Goal: Task Accomplishment & Management: Manage account settings

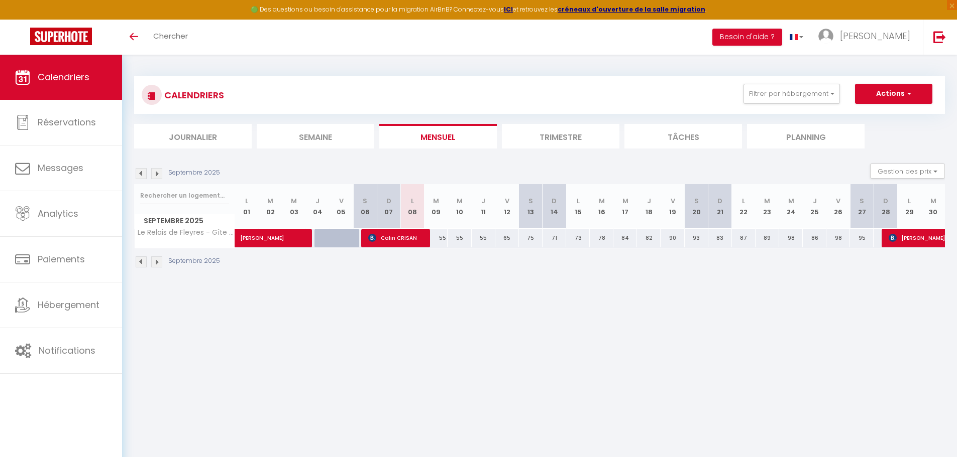
select select
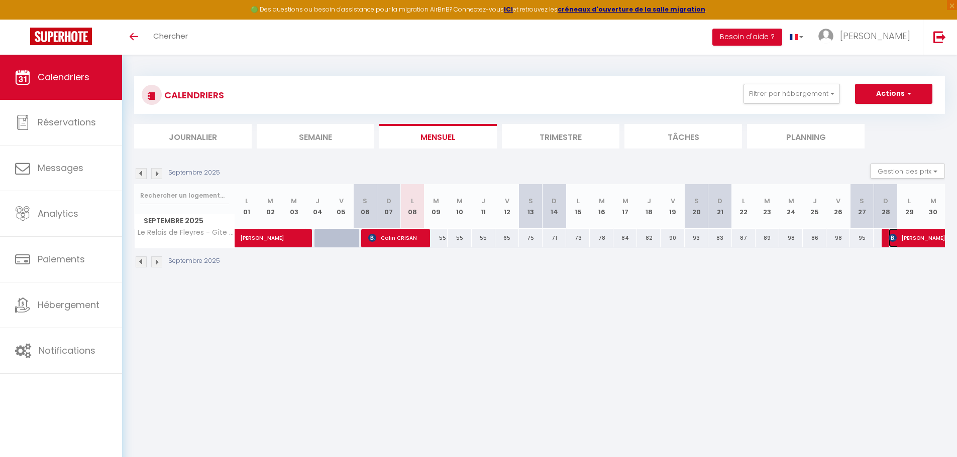
click at [912, 240] on span "[PERSON_NAME]" at bounding box center [934, 237] width 92 height 19
select select "OK"
select select "1"
select select "0"
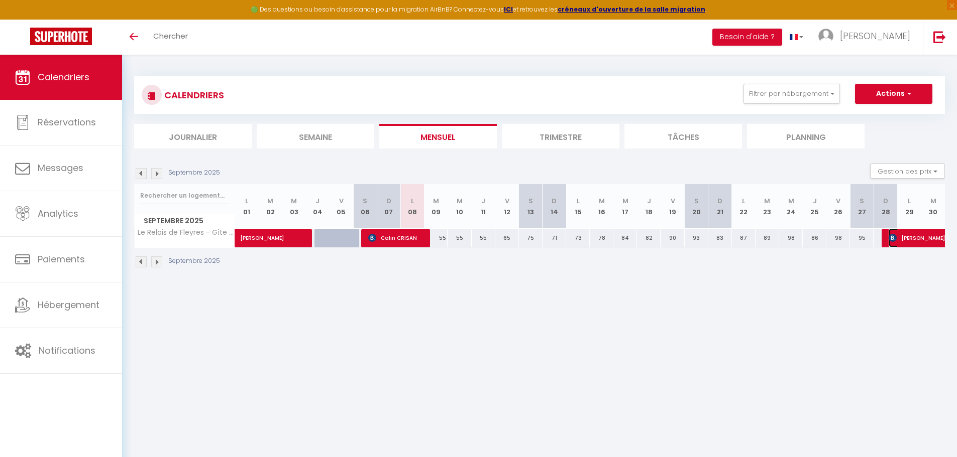
select select "1"
select select
select select "11390"
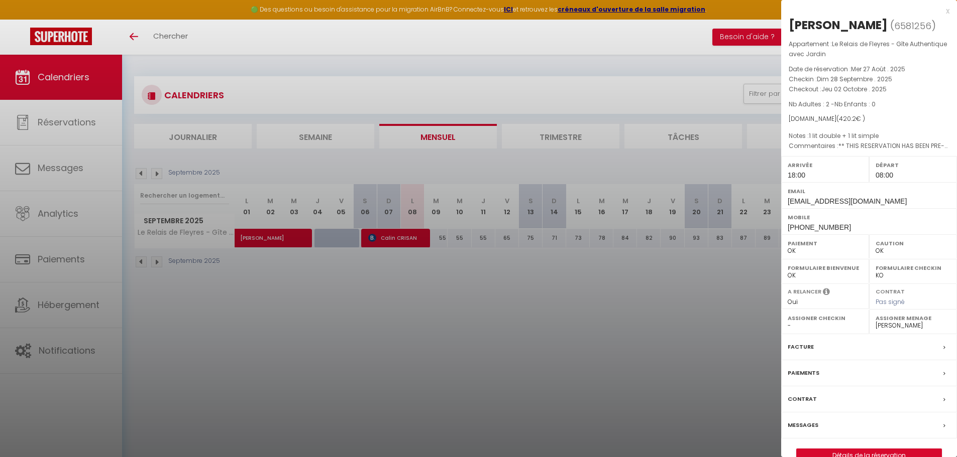
click at [655, 348] on div at bounding box center [478, 228] width 957 height 457
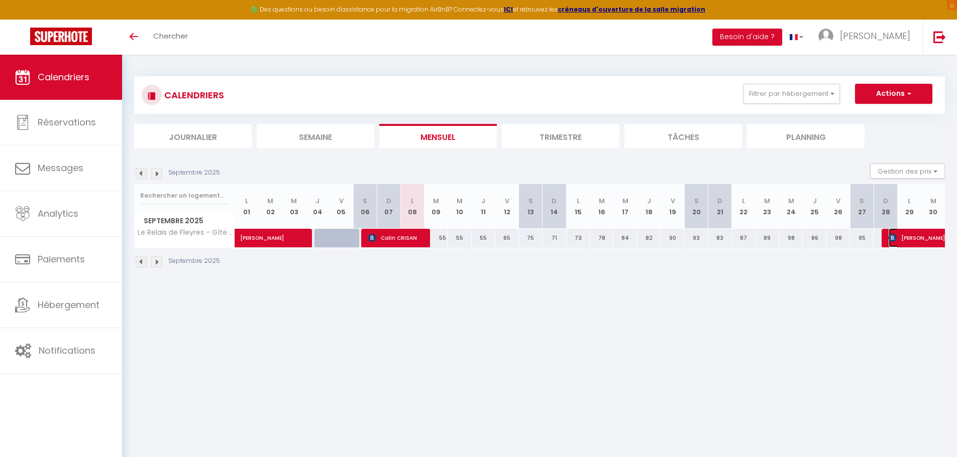
click at [926, 243] on span "[PERSON_NAME]" at bounding box center [934, 237] width 92 height 19
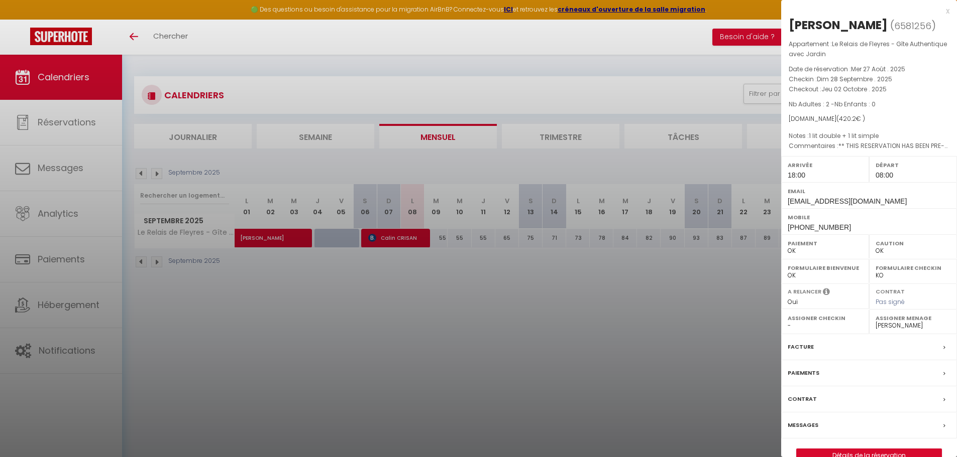
click at [823, 23] on div "[PERSON_NAME]" at bounding box center [837, 25] width 99 height 16
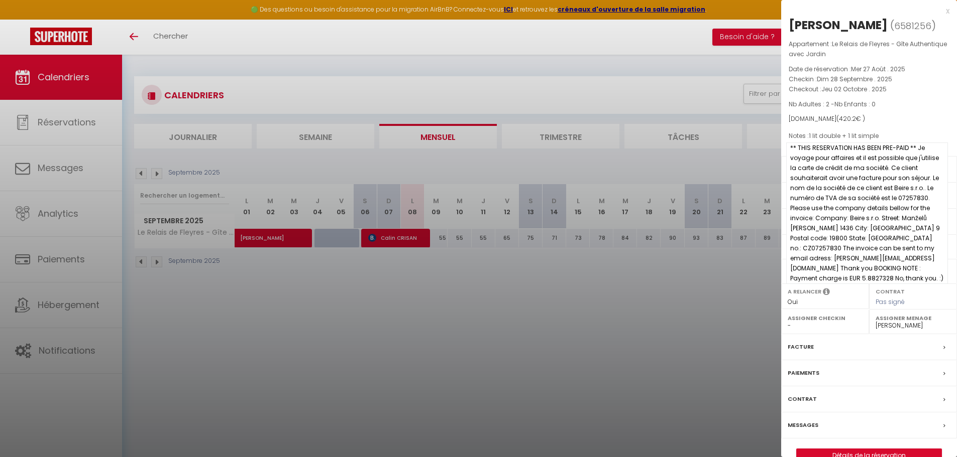
click at [871, 180] on span "** THIS RESERVATION HAS BEEN PRE-PAID ** Je voyage pour affaires et il est poss…" at bounding box center [867, 214] width 162 height 142
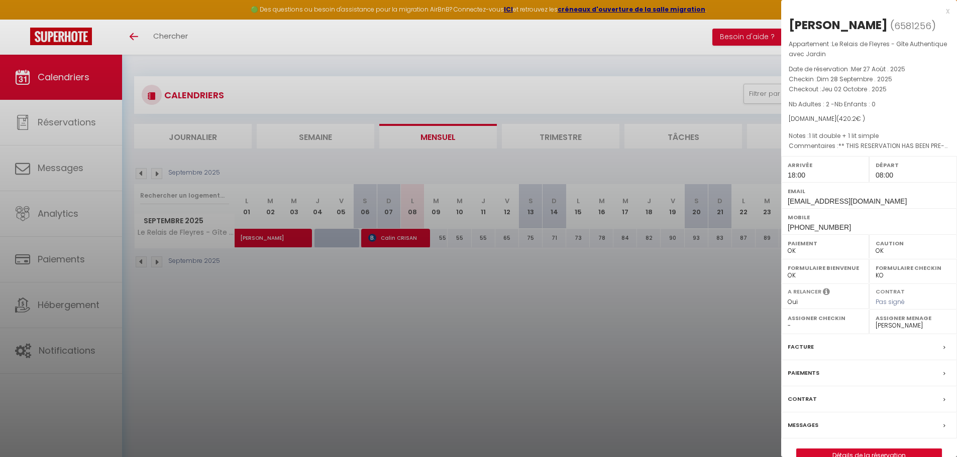
click at [848, 368] on div "Paiements" at bounding box center [869, 374] width 176 height 26
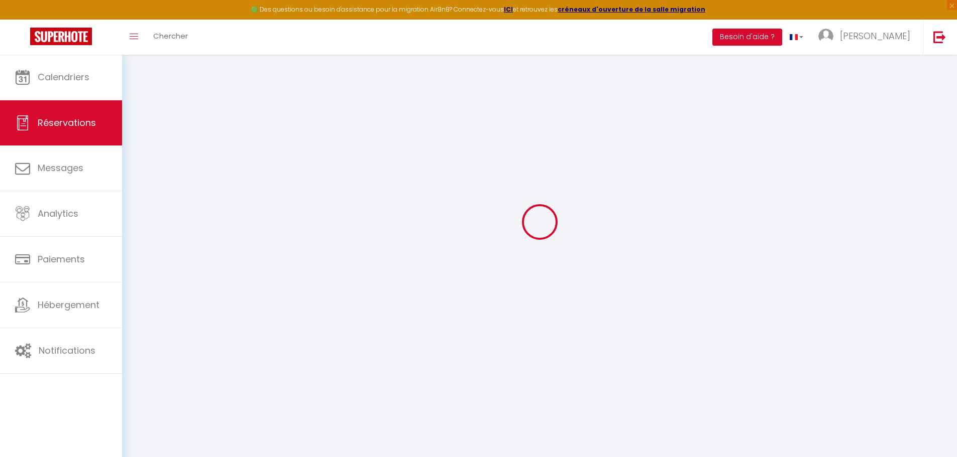
scroll to position [55, 0]
select select
checkbox input "false"
select index
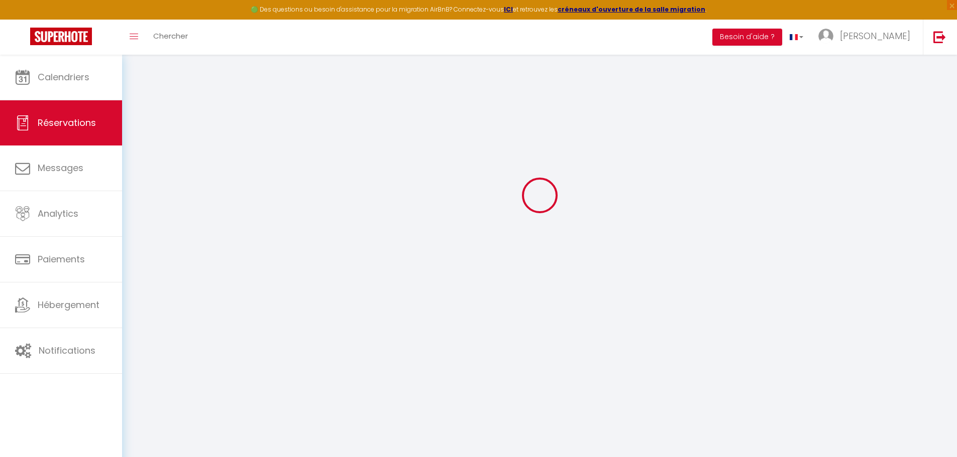
type \?1 "** THIS RESERVATION HAS BEEN PRE-PAID ** Je voyage pour affaires et il est poss…"
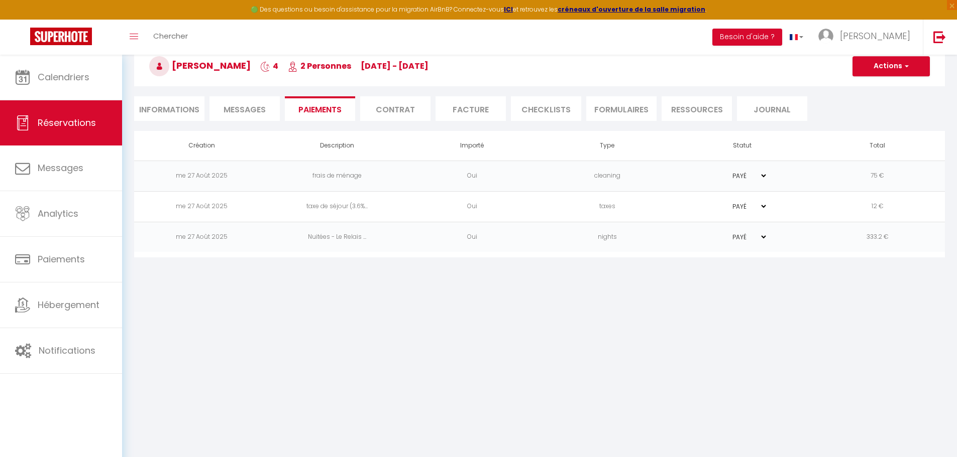
click at [163, 113] on li "Informations" at bounding box center [169, 108] width 70 height 25
select index
